Goal: Task Accomplishment & Management: Complete application form

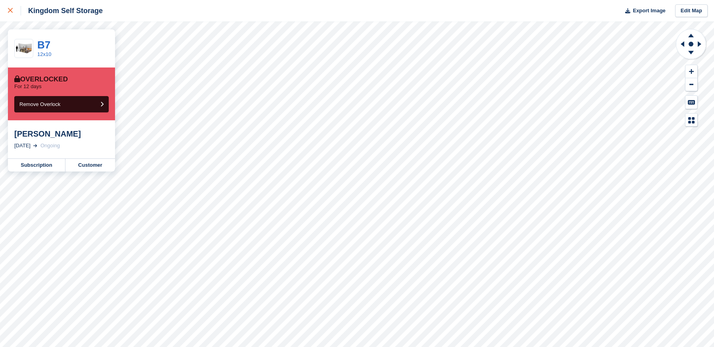
click at [9, 11] on icon at bounding box center [10, 10] width 5 height 5
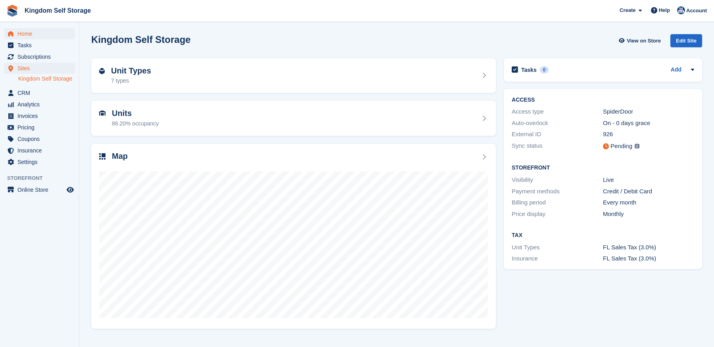
click at [27, 31] on span "Home" at bounding box center [41, 33] width 48 height 11
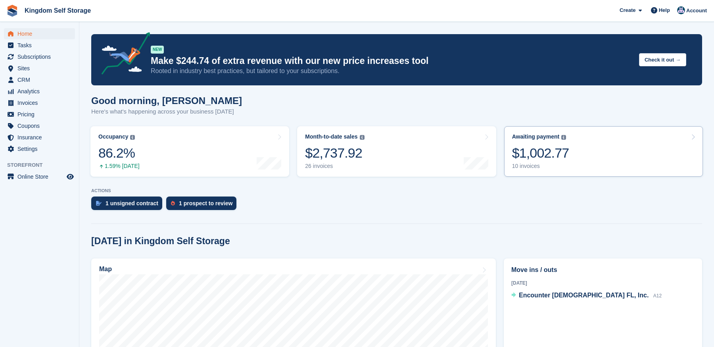
click at [546, 167] on div "10 invoices" at bounding box center [540, 166] width 57 height 7
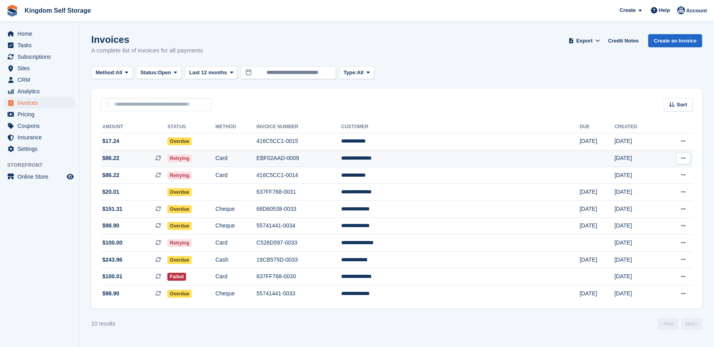
click at [192, 160] on span "Retrying" at bounding box center [179, 158] width 24 height 8
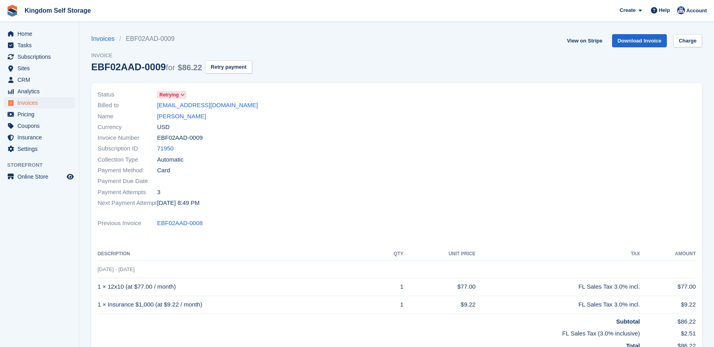
click at [29, 101] on span "Invoices" at bounding box center [41, 102] width 48 height 11
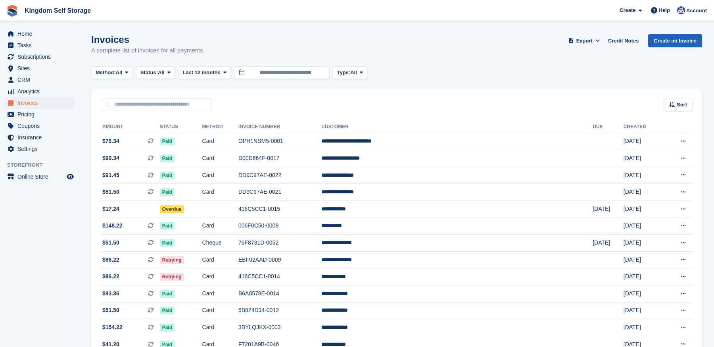
click at [667, 40] on link "Create an Invoice" at bounding box center [675, 40] width 54 height 13
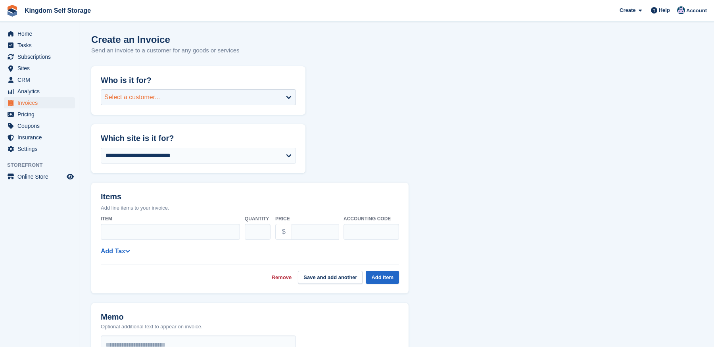
click at [189, 97] on div "Select a customer..." at bounding box center [198, 97] width 195 height 16
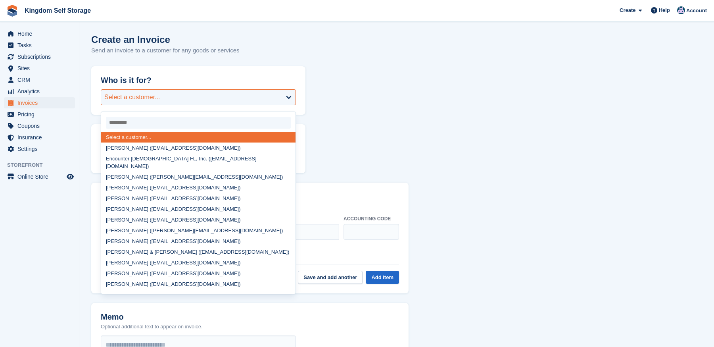
type input "*"
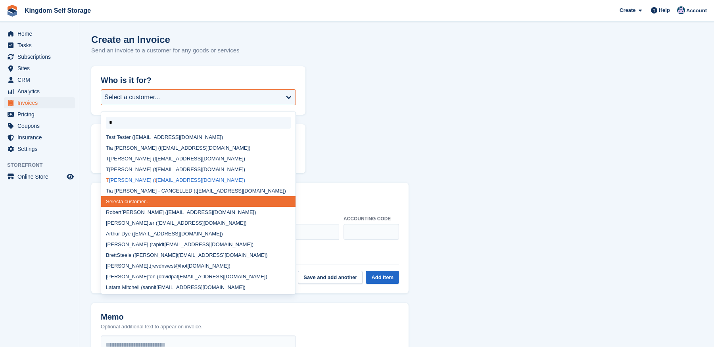
click at [137, 180] on div "T ommie D. Jones ( t darryljones777@gmail.com)" at bounding box center [198, 180] width 194 height 11
select select "******"
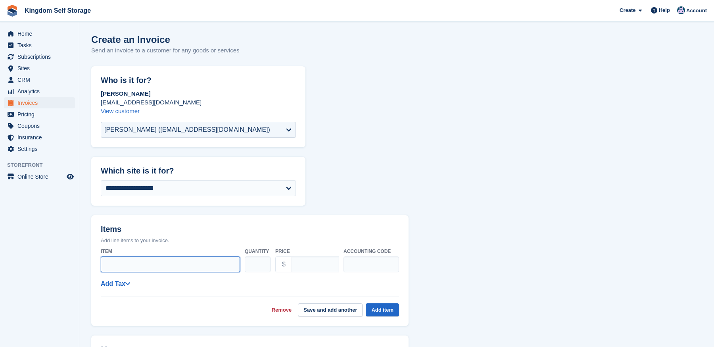
click at [125, 266] on input "Item" at bounding box center [170, 264] width 139 height 16
type input "********"
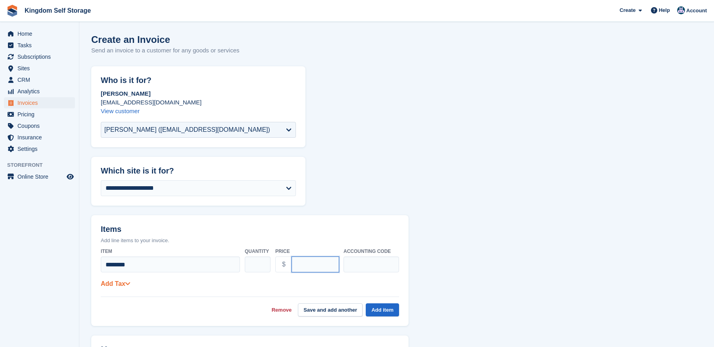
type input "*****"
click at [112, 284] on link "Add Tax" at bounding box center [115, 283] width 29 height 7
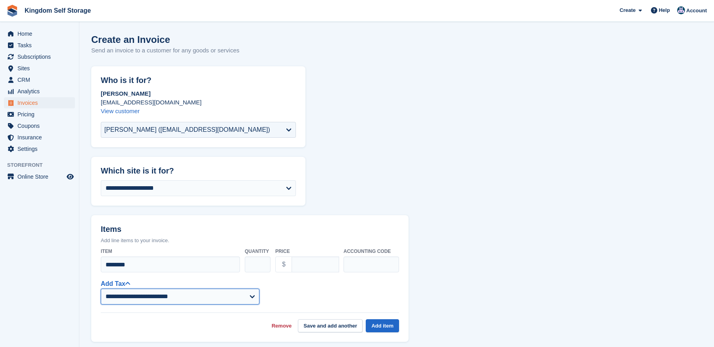
select select "****"
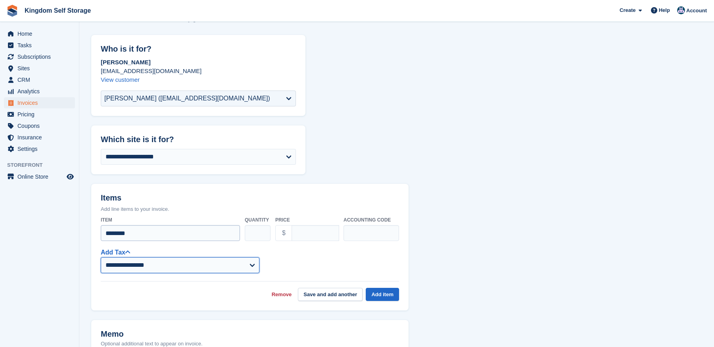
scroll to position [32, 0]
click at [376, 290] on button "Add item" at bounding box center [382, 293] width 33 height 13
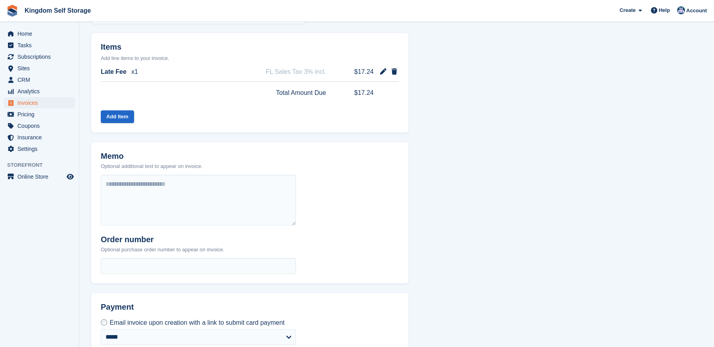
scroll to position [183, 0]
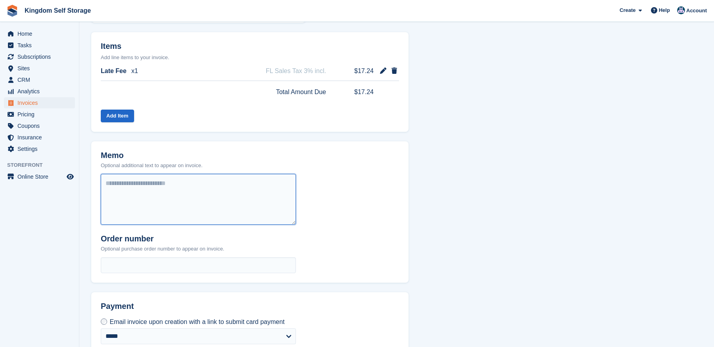
click at [180, 192] on textarea at bounding box center [198, 199] width 195 height 51
type textarea "*"
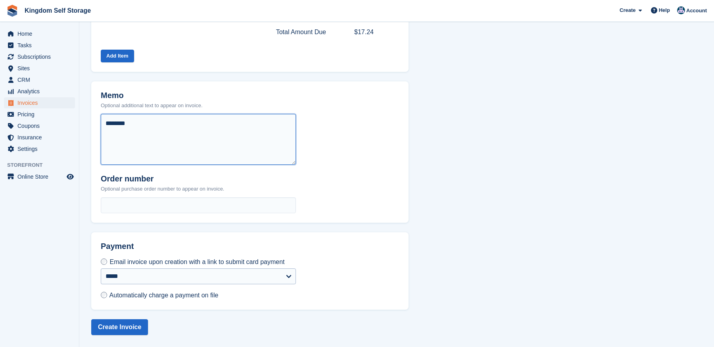
scroll to position [248, 0]
type textarea "********"
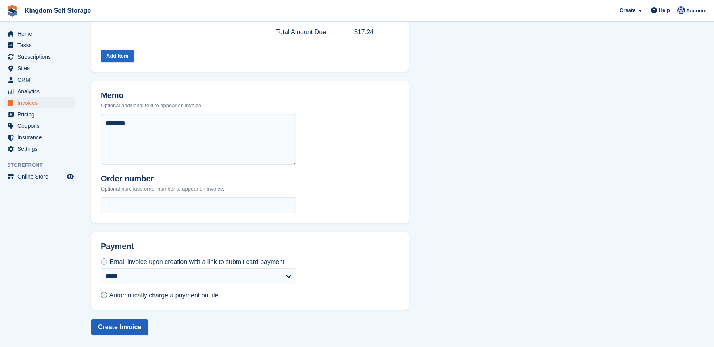
click at [102, 327] on button "Create Invoice" at bounding box center [119, 327] width 57 height 16
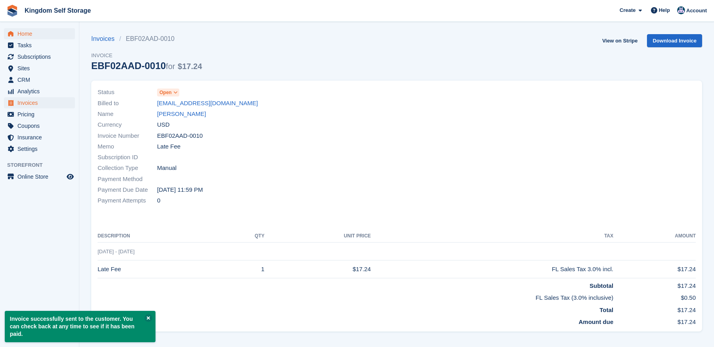
click at [23, 34] on span "Home" at bounding box center [41, 33] width 48 height 11
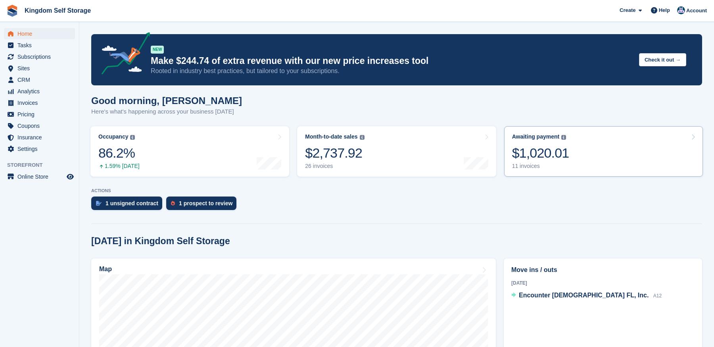
click at [545, 156] on div "$1,020.01" at bounding box center [540, 153] width 57 height 16
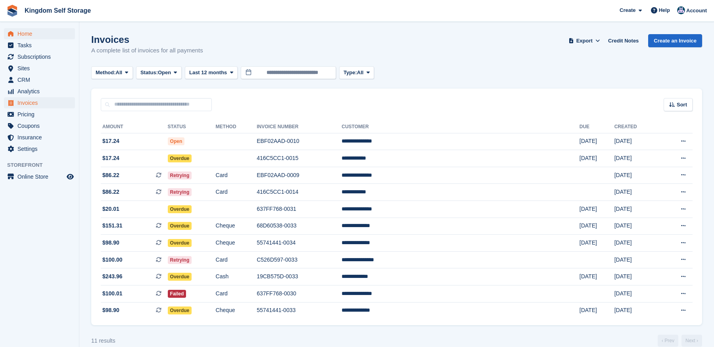
click at [29, 35] on span "Home" at bounding box center [41, 33] width 48 height 11
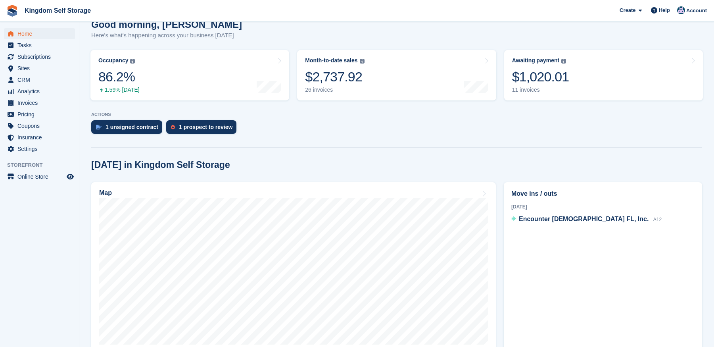
scroll to position [75, 0]
